Goal: Information Seeking & Learning: Learn about a topic

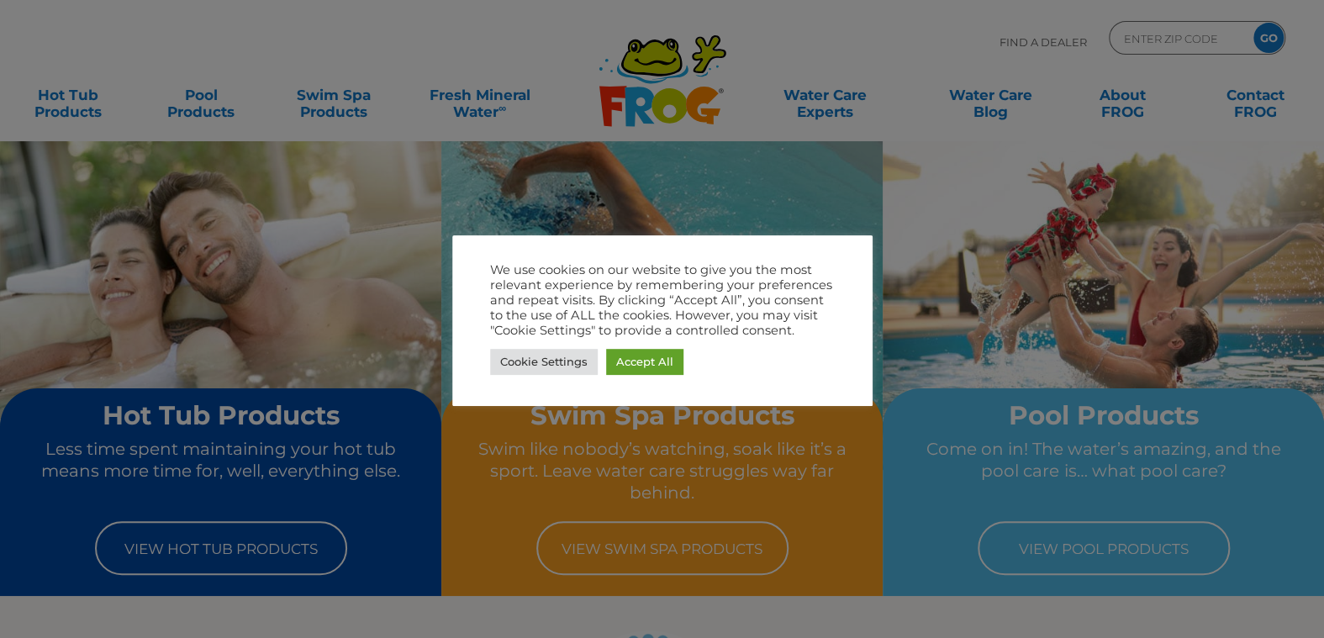
click at [339, 200] on div at bounding box center [662, 319] width 1324 height 638
click at [630, 359] on link "Accept All" at bounding box center [644, 362] width 77 height 26
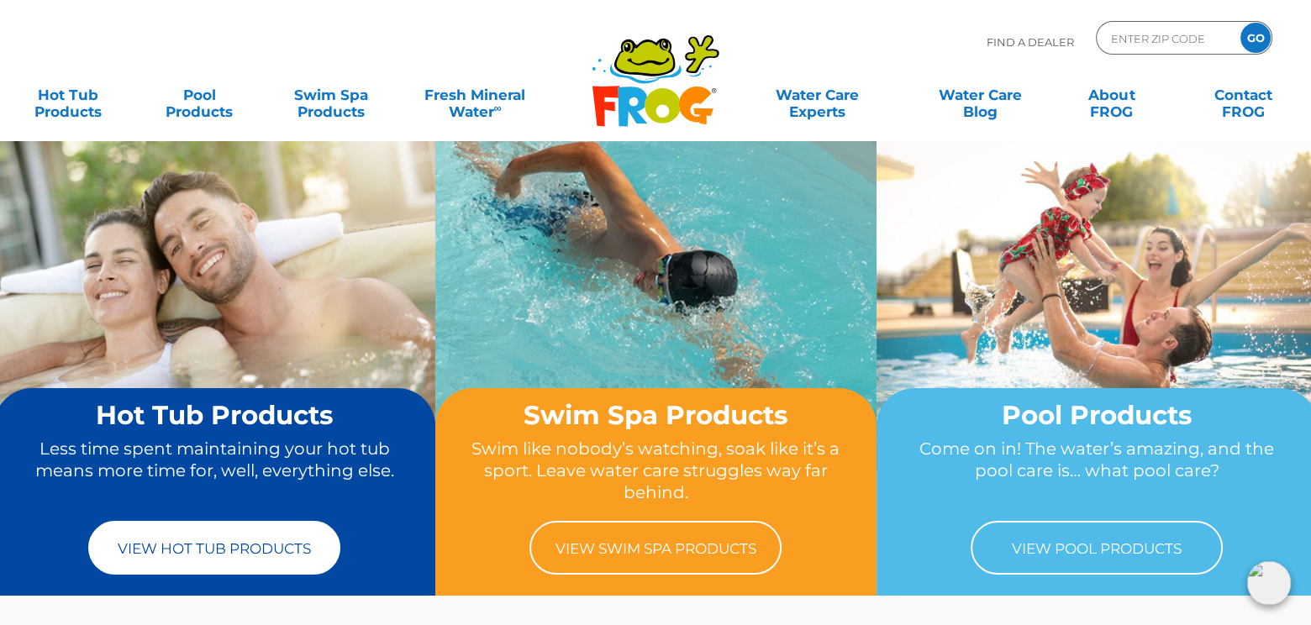
click at [264, 560] on link "View Hot Tub Products" at bounding box center [214, 548] width 252 height 54
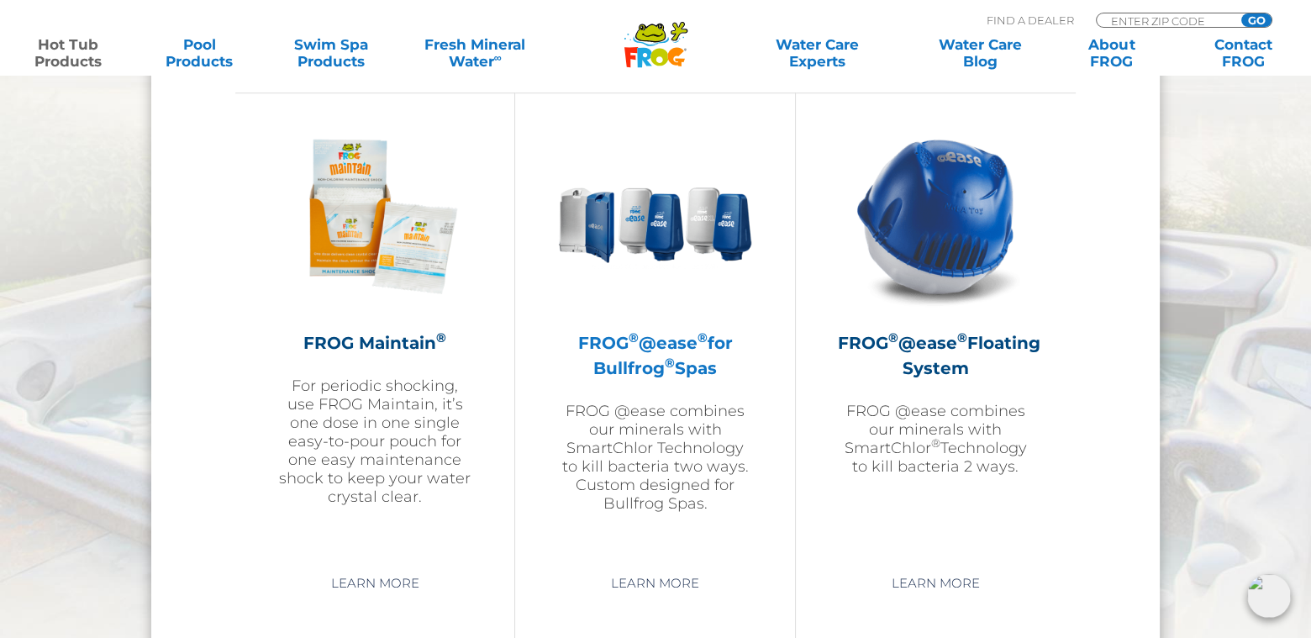
scroll to position [1933, 0]
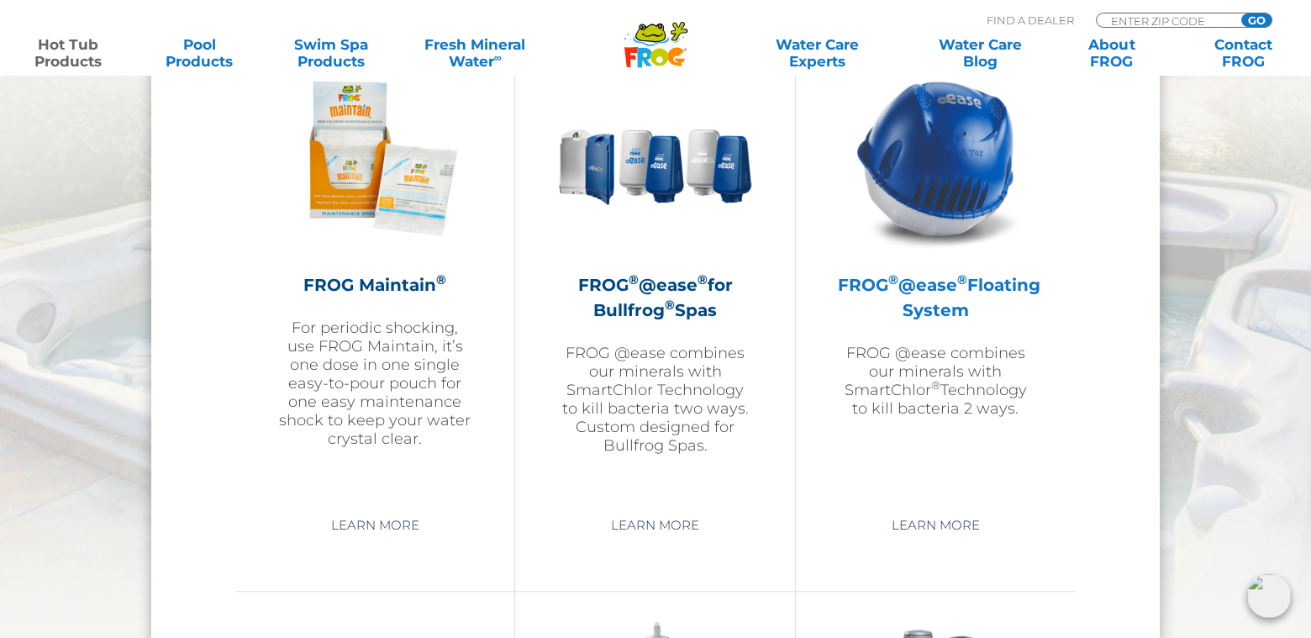
click at [928, 298] on h2 "FROG ® @ease ® Floating System" at bounding box center [936, 297] width 196 height 50
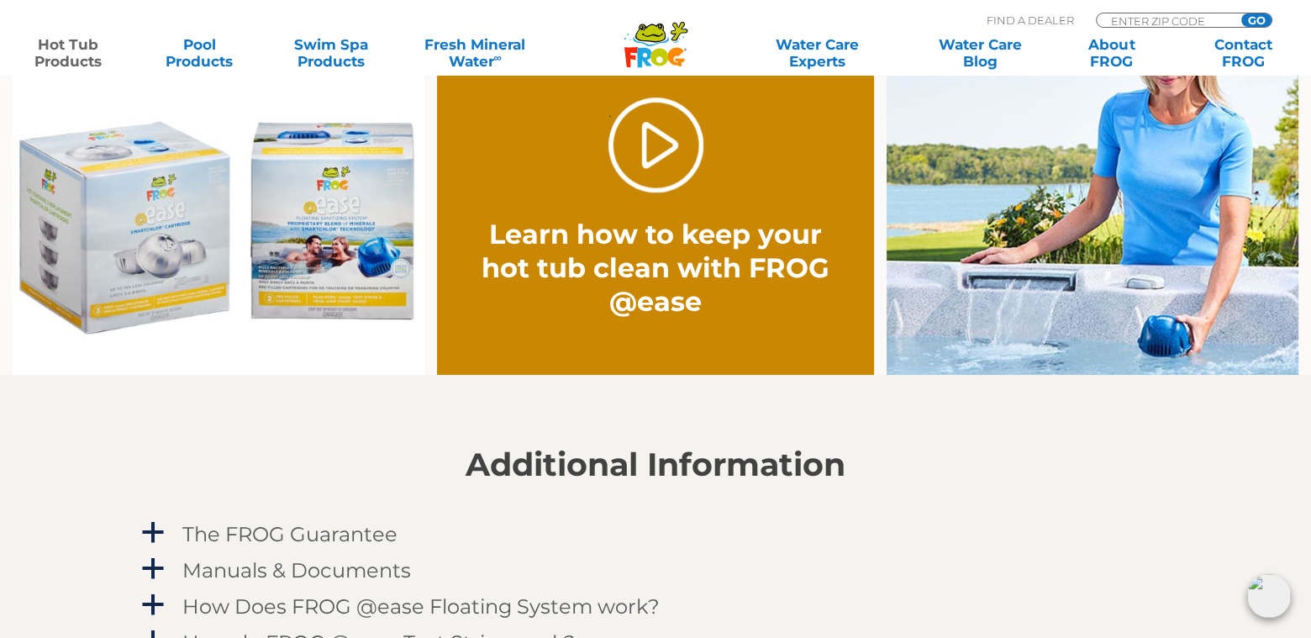
scroll to position [1345, 0]
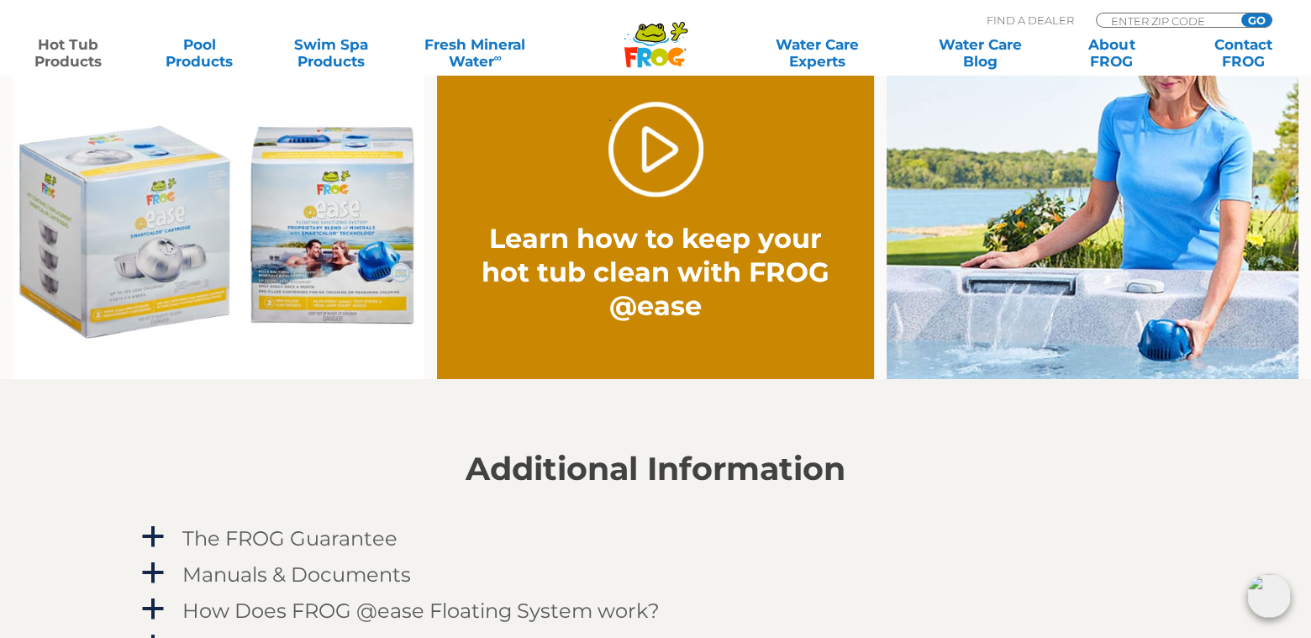
click at [122, 253] on img at bounding box center [219, 209] width 412 height 341
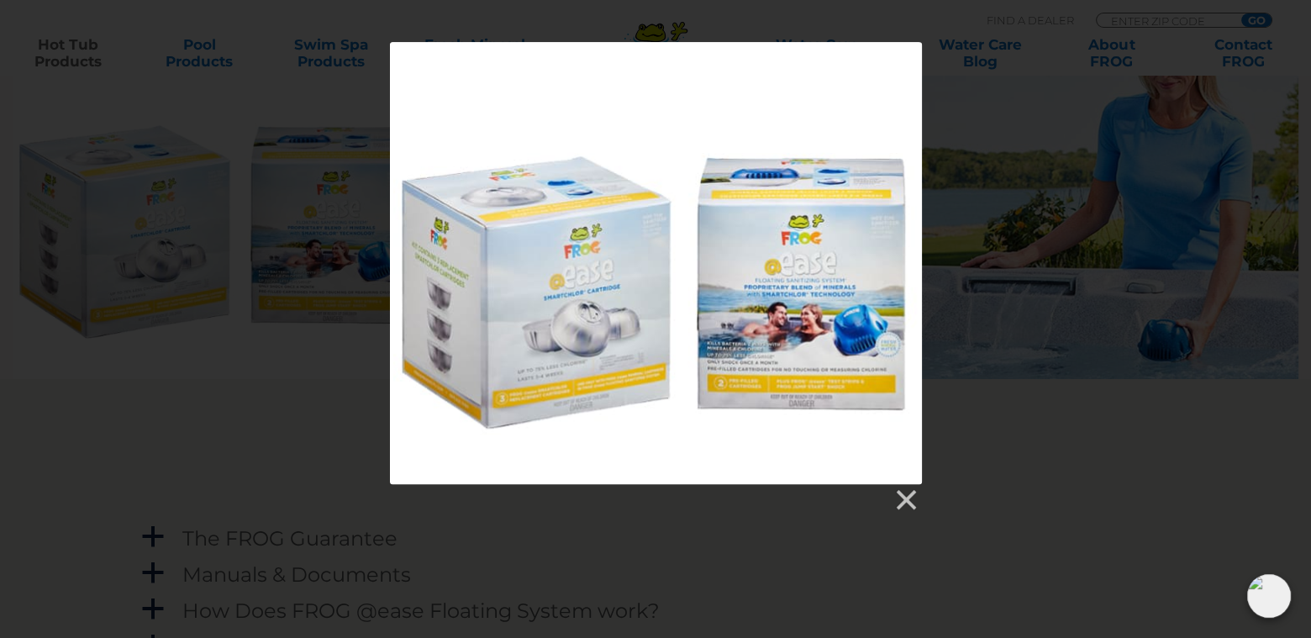
click at [218, 427] on div at bounding box center [655, 277] width 1311 height 471
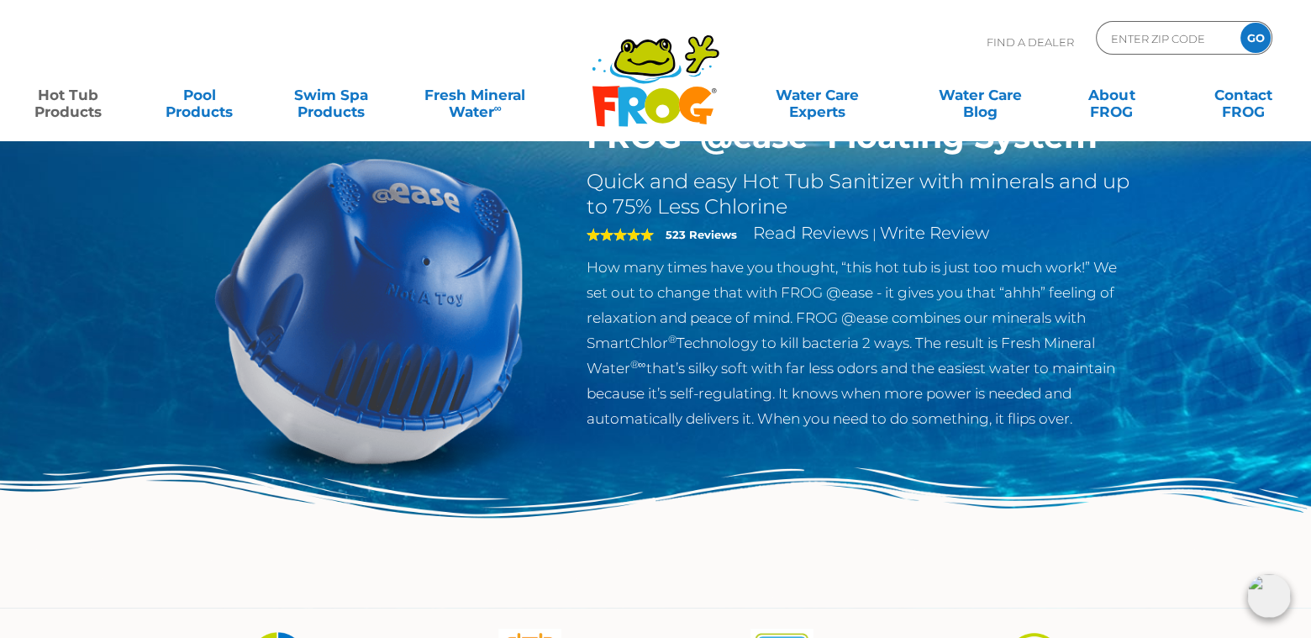
scroll to position [0, 0]
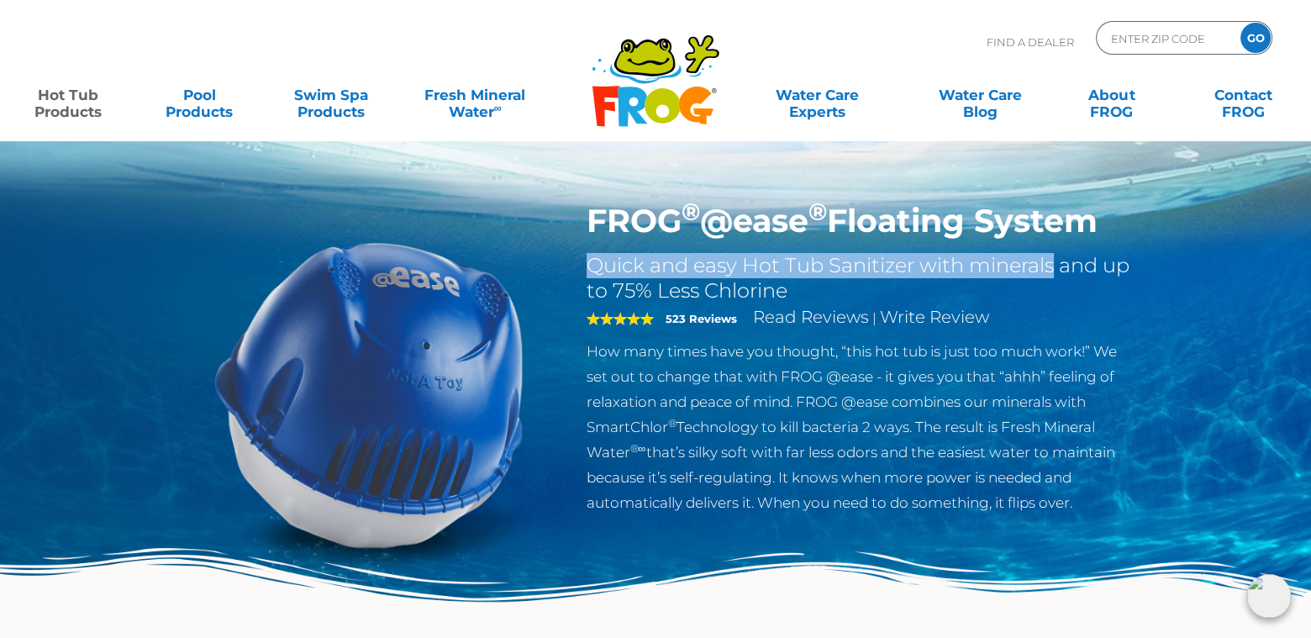
drag, startPoint x: 588, startPoint y: 263, endPoint x: 1052, endPoint y: 263, distance: 463.9
click at [1052, 263] on h2 "Quick and easy Hot Tub Sanitizer with minerals and up to 75% Less Chlorine" at bounding box center [861, 278] width 549 height 50
copy h2 "Quick and easy Hot Tub Sanitizer with minerals"
drag, startPoint x: 582, startPoint y: 351, endPoint x: 1033, endPoint y: 482, distance: 469.7
click at [1088, 503] on div "FROG ® @ease ® Floating System Quick and easy Hot Tub Sanitizer with minerals a…" at bounding box center [861, 363] width 574 height 322
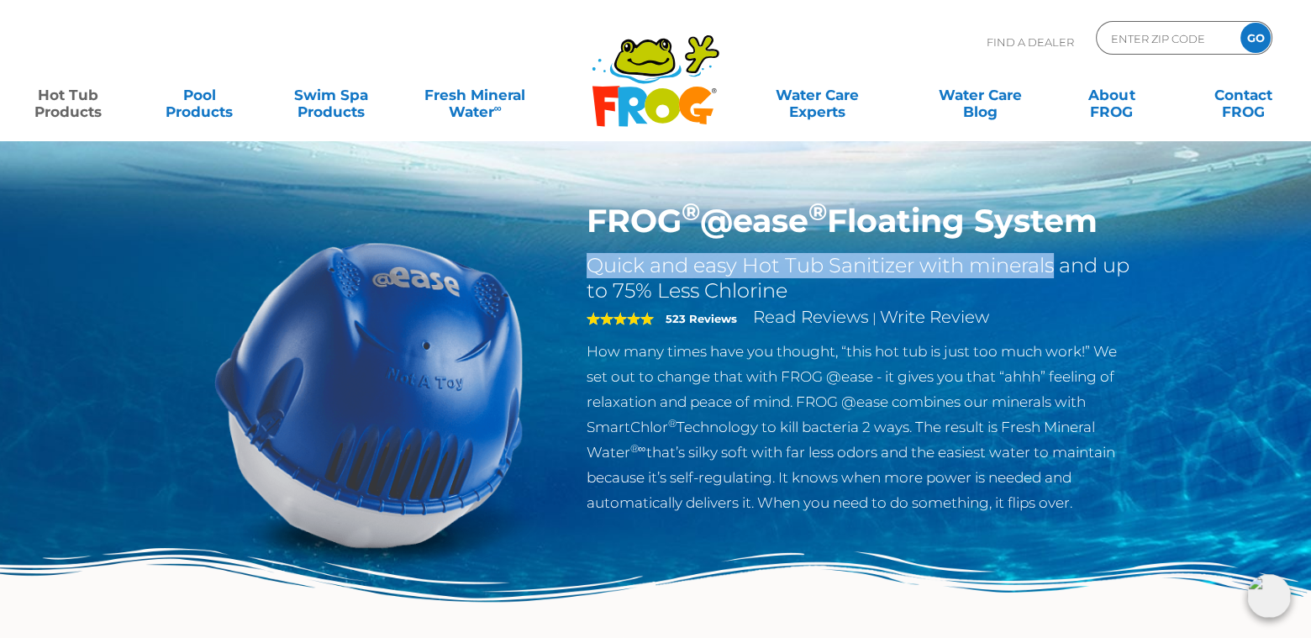
copy p "How many times have you thought, “this hot tub is just too much work!” We set o…"
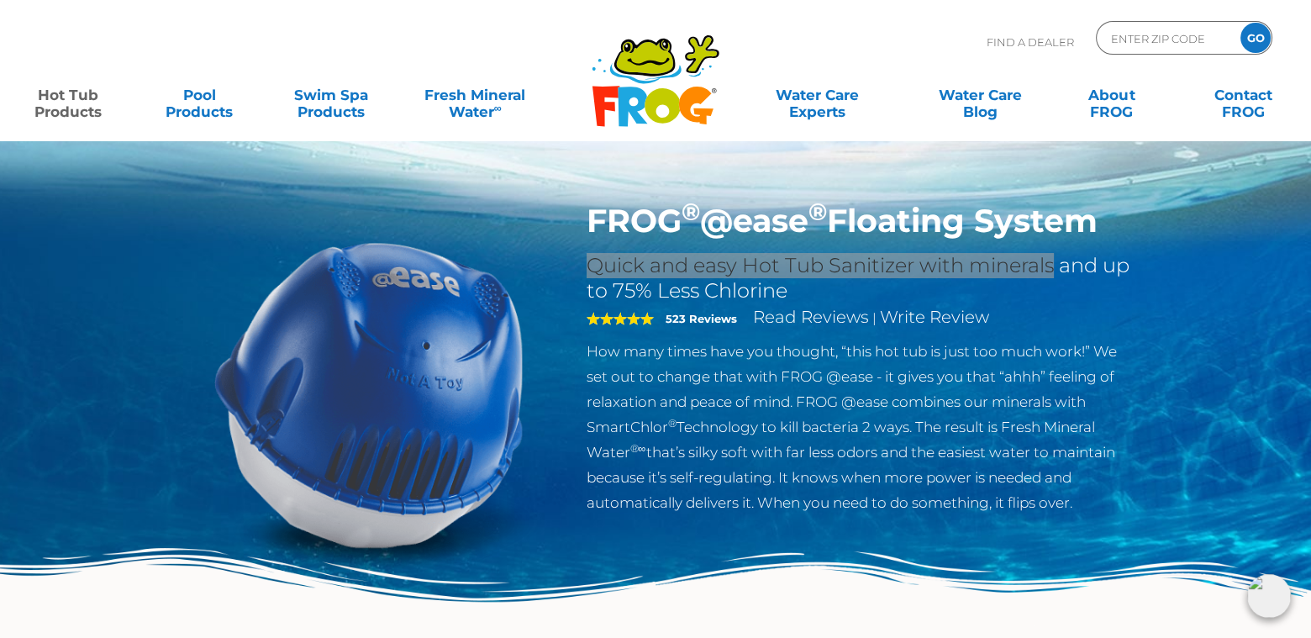
drag, startPoint x: 1115, startPoint y: 6, endPoint x: 818, endPoint y: 382, distance: 479.3
click at [818, 382] on p "How many times have you thought, “this hot tub is just too much work!” We set o…" at bounding box center [861, 427] width 549 height 176
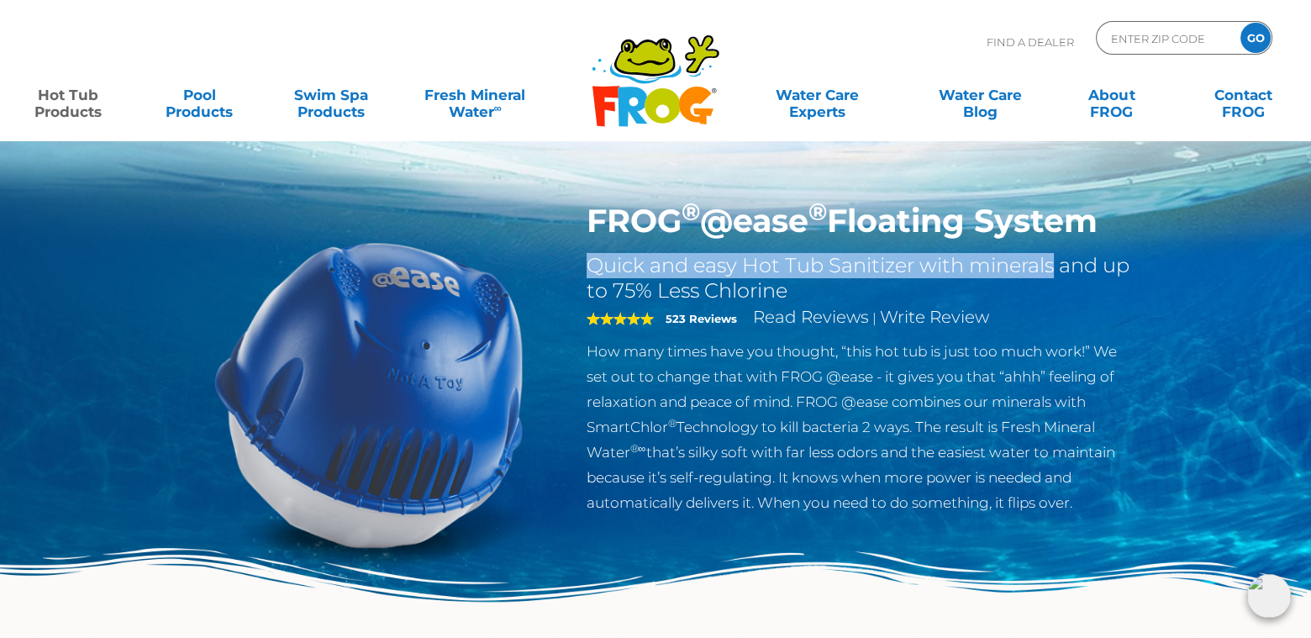
copy p "How many times have you thought, “this hot tub is just too much work!” We set o…"
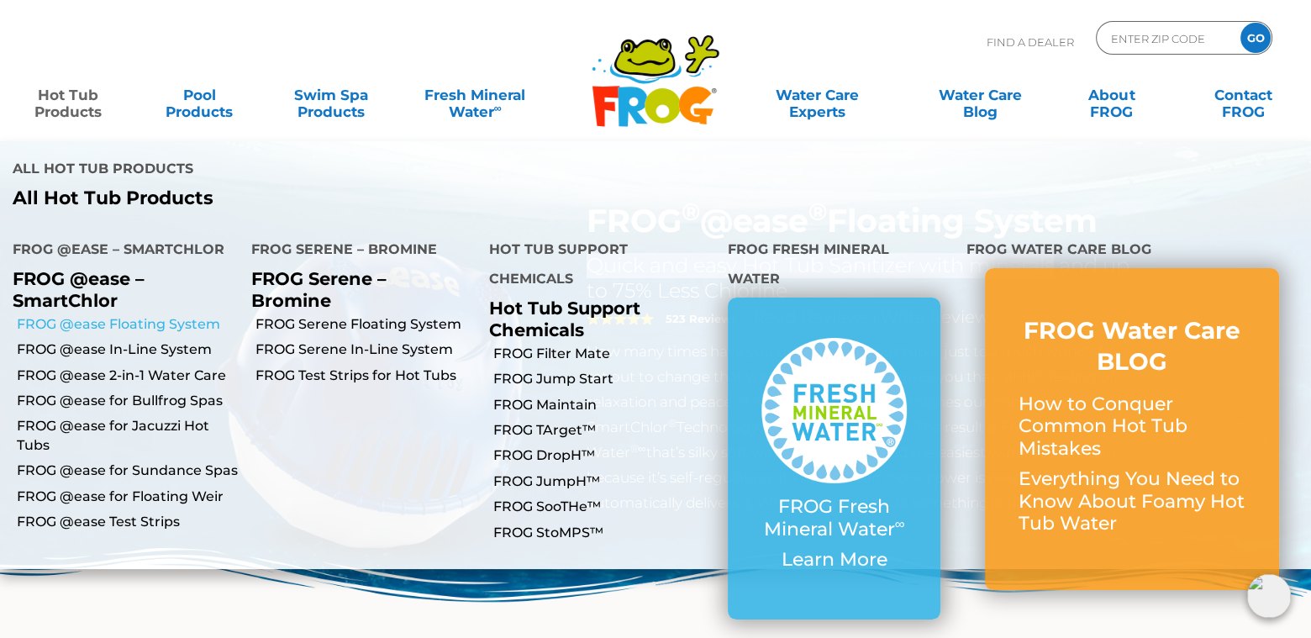
click at [124, 315] on link "FROG @ease Floating System" at bounding box center [128, 324] width 222 height 18
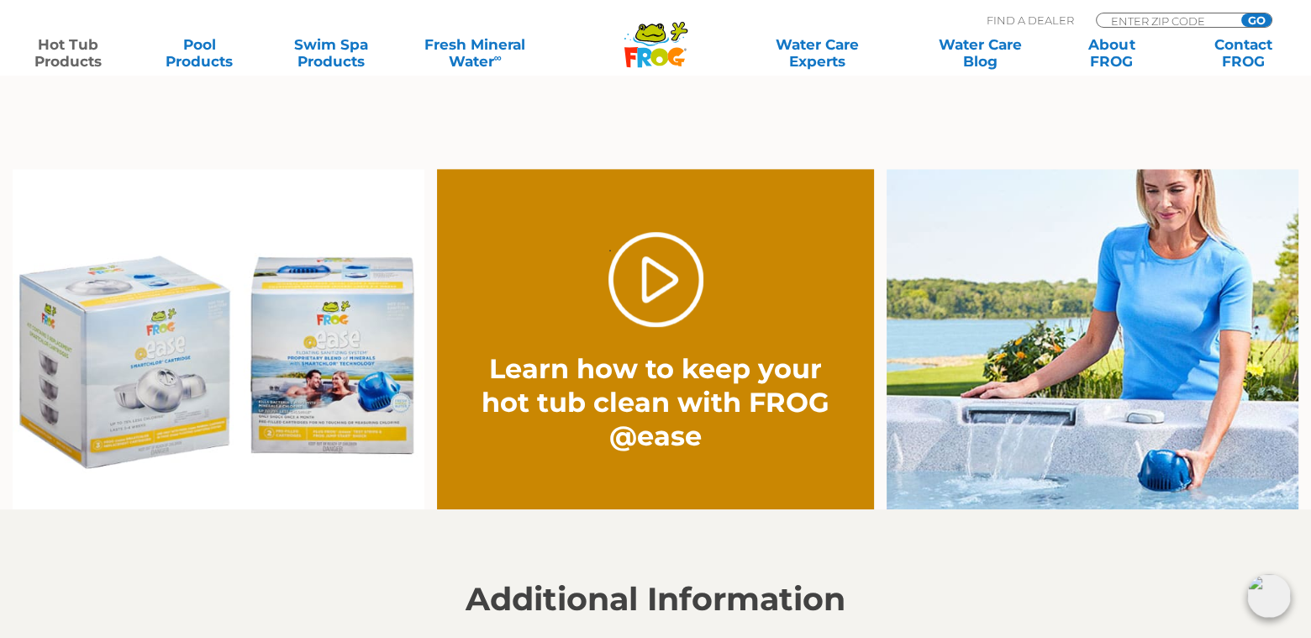
scroll to position [1176, 0]
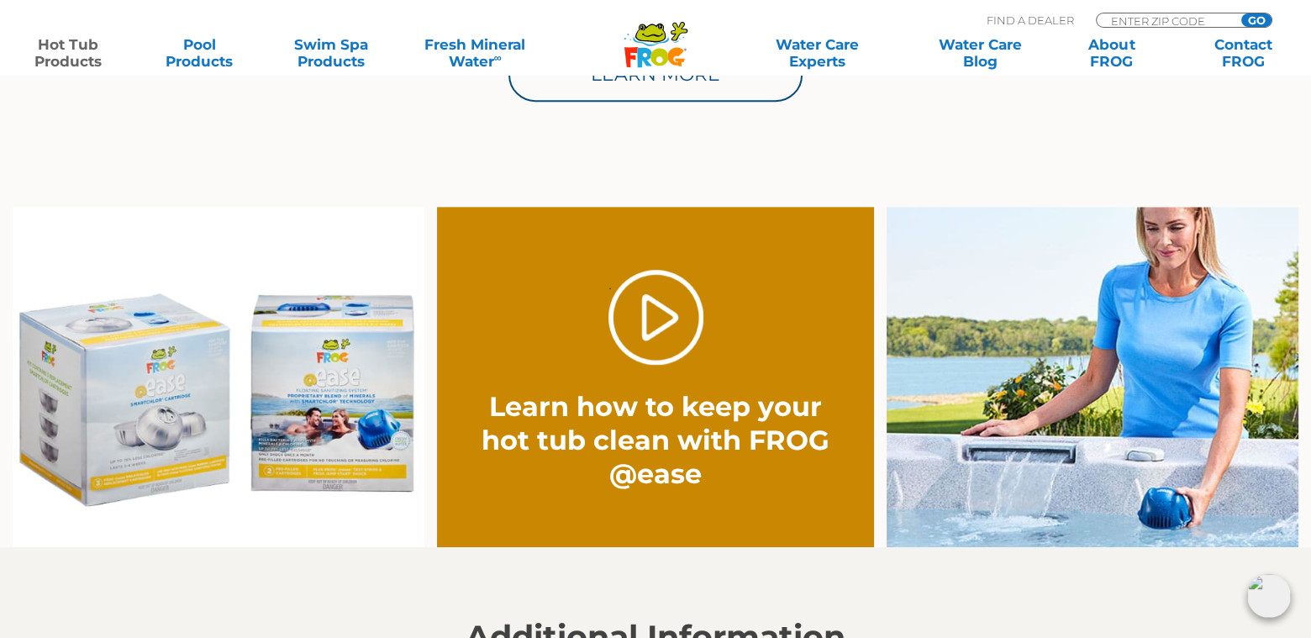
click at [113, 418] on img at bounding box center [219, 377] width 412 height 341
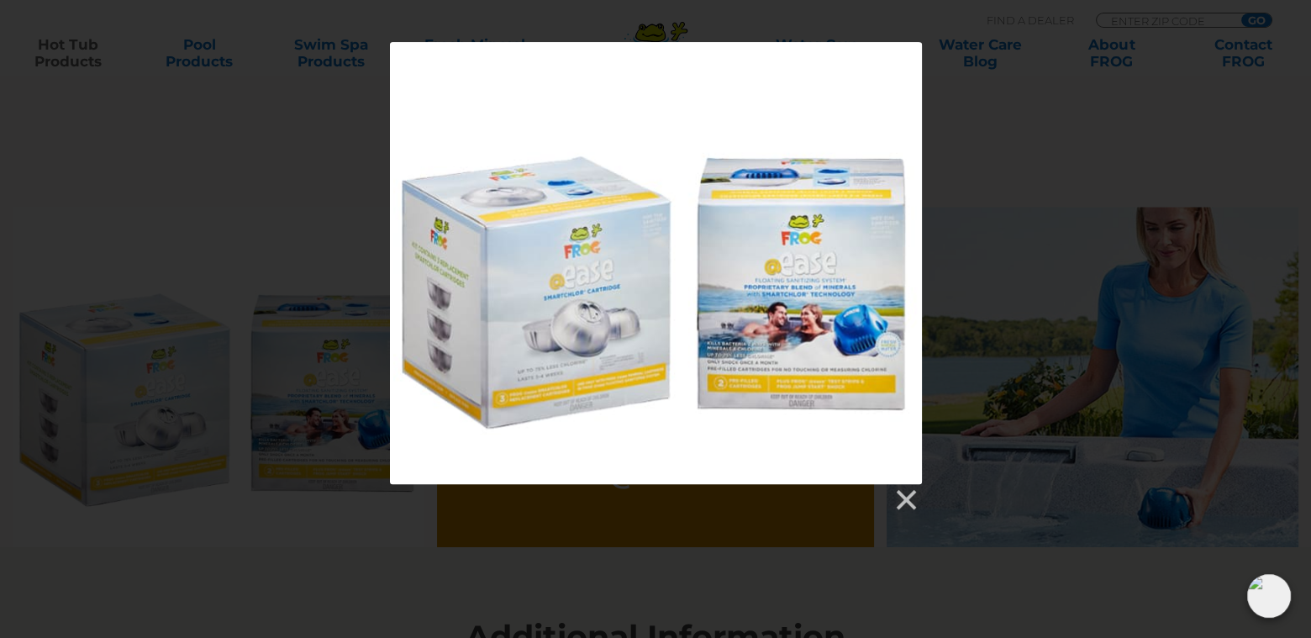
click at [878, 62] on div at bounding box center [656, 262] width 532 height 441
click at [231, 101] on div at bounding box center [655, 277] width 1311 height 471
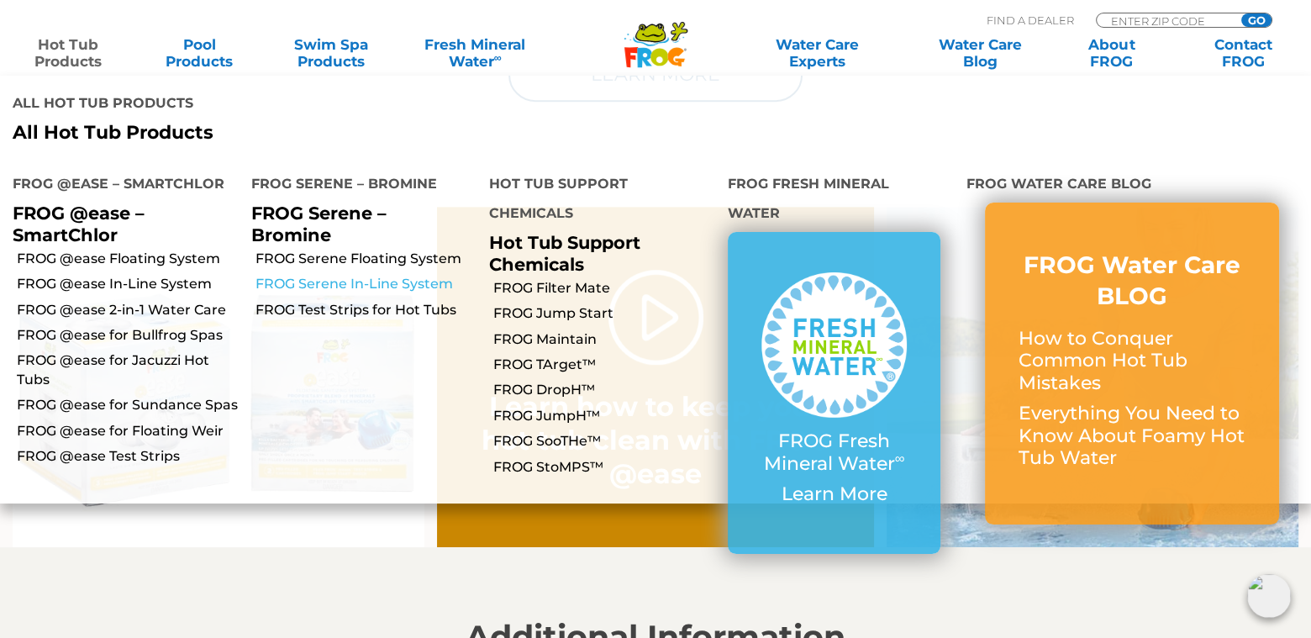
click at [329, 275] on link "FROG Serene In-Line System" at bounding box center [366, 284] width 222 height 18
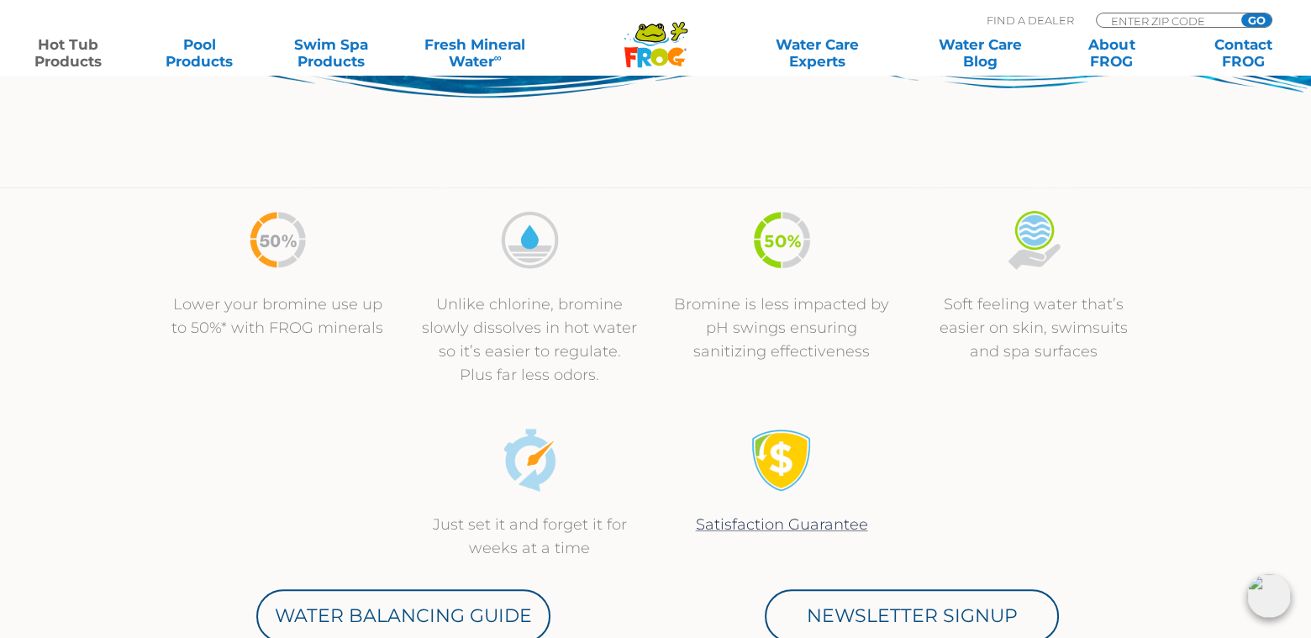
scroll to position [672, 0]
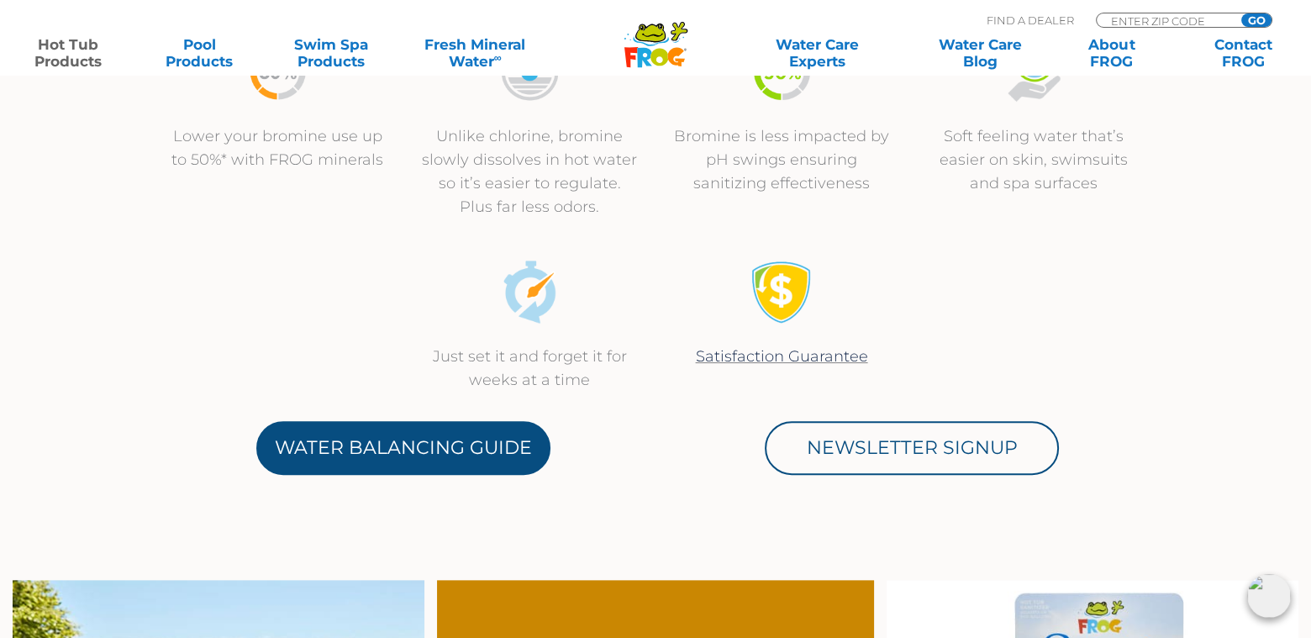
click at [366, 447] on link "Water Balancing Guide" at bounding box center [403, 448] width 294 height 54
